Goal: Transaction & Acquisition: Purchase product/service

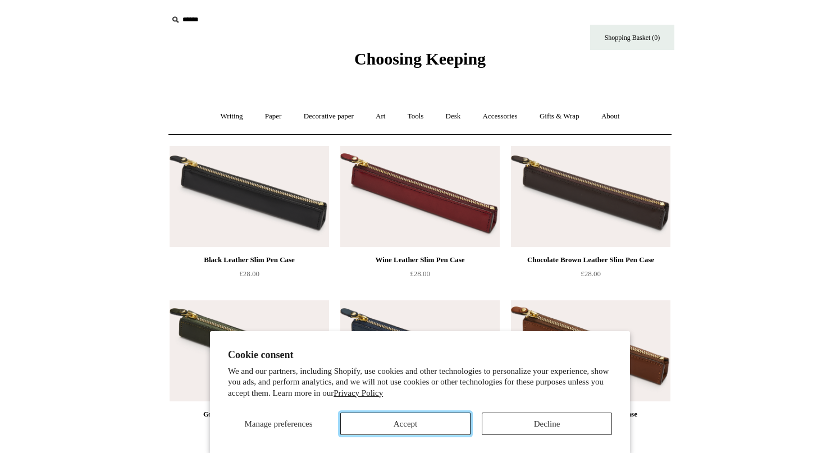
click at [449, 428] on button "Accept" at bounding box center [405, 423] width 130 height 22
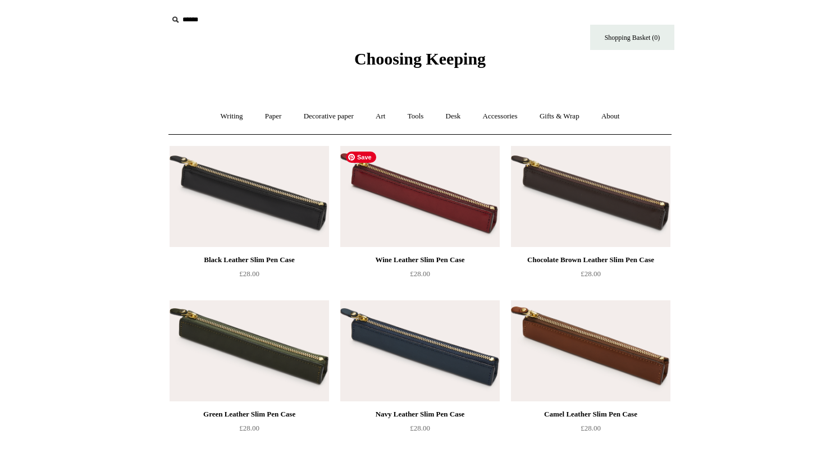
click at [435, 216] on img at bounding box center [419, 196] width 159 height 101
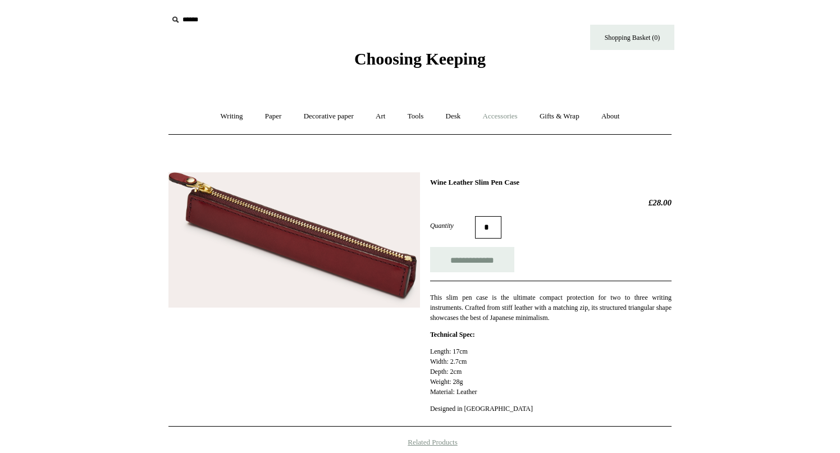
click at [510, 117] on link "Accessories +" at bounding box center [500, 117] width 55 height 30
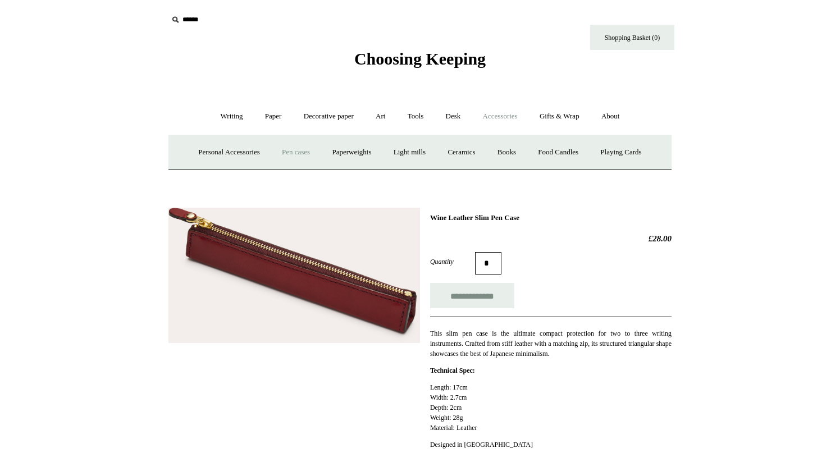
click at [282, 154] on link "Pen cases" at bounding box center [296, 152] width 48 height 30
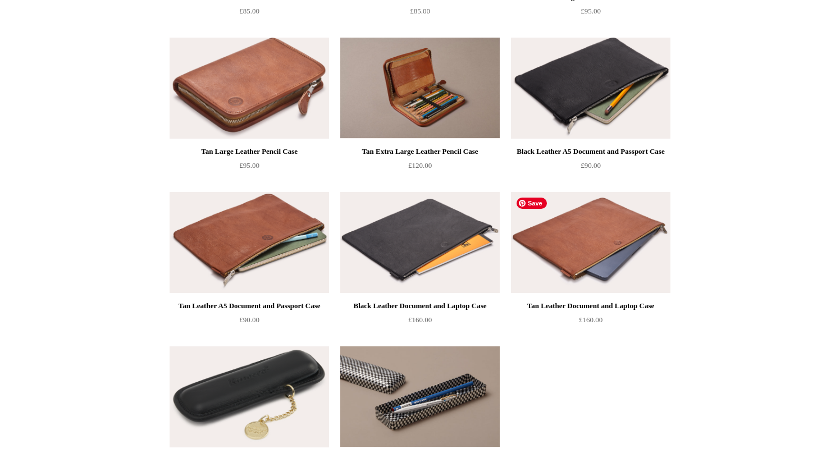
scroll to position [1035, 0]
